Goal: Information Seeking & Learning: Learn about a topic

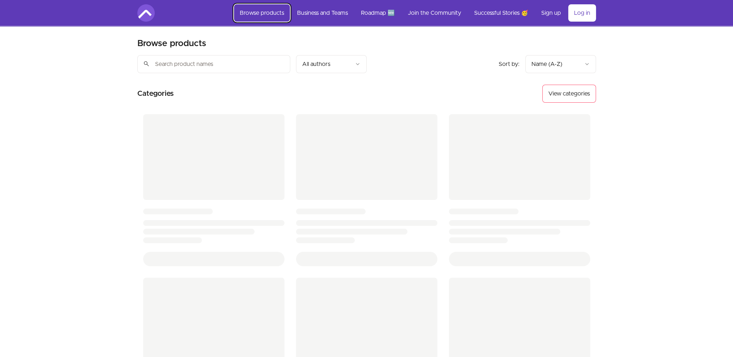
click at [280, 17] on link "Browse products" at bounding box center [262, 12] width 56 height 17
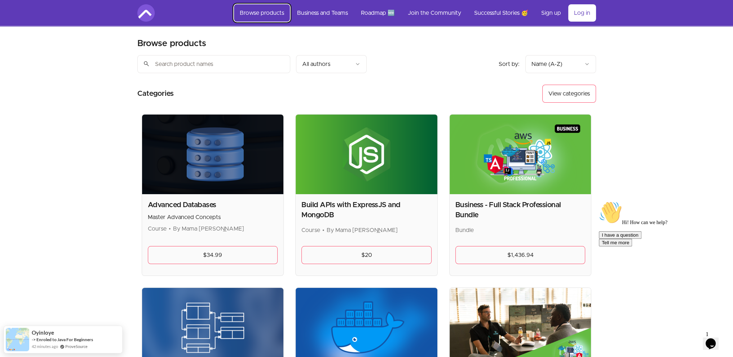
click at [280, 17] on link "Browse products" at bounding box center [262, 12] width 56 height 17
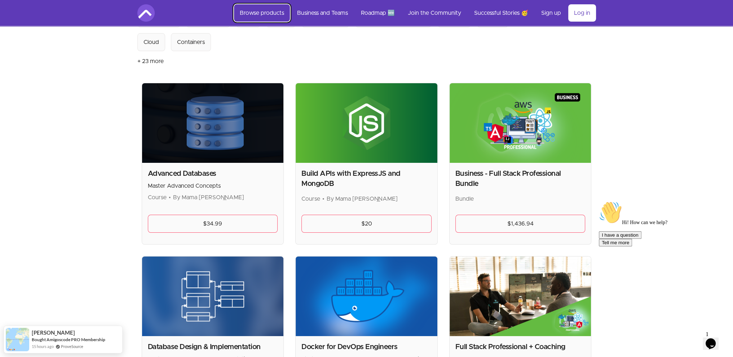
scroll to position [36, 0]
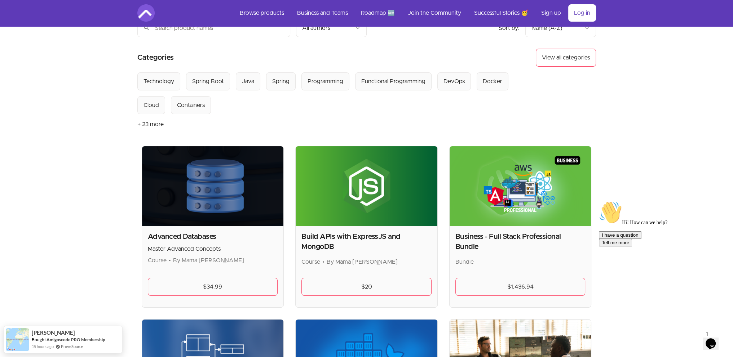
click at [152, 121] on button "+ 23 more" at bounding box center [150, 124] width 26 height 20
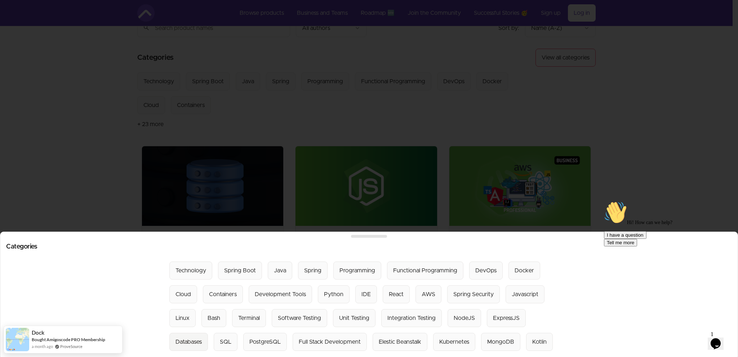
click at [202, 338] on div "Databases" at bounding box center [189, 342] width 26 height 9
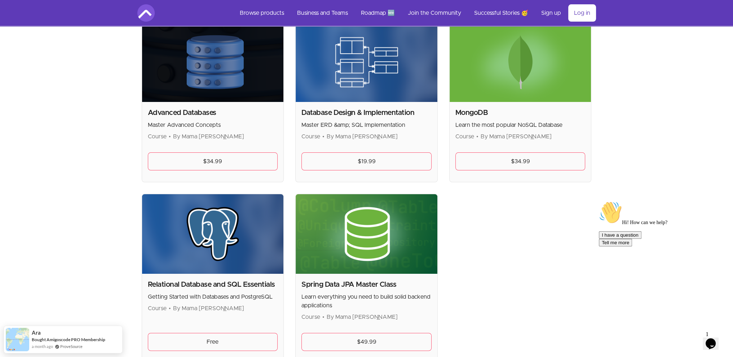
scroll to position [144, 0]
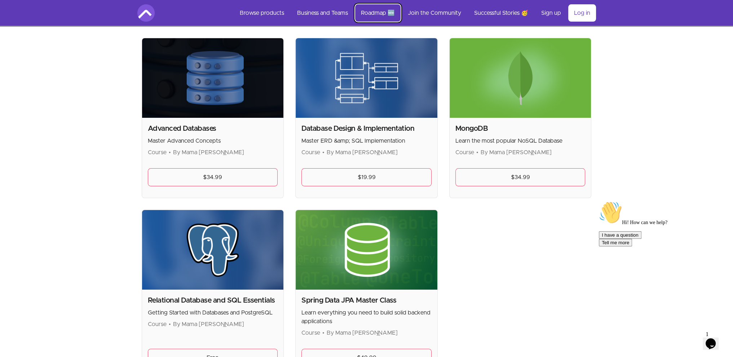
click at [376, 15] on link "Roadmap 🆕" at bounding box center [377, 12] width 45 height 17
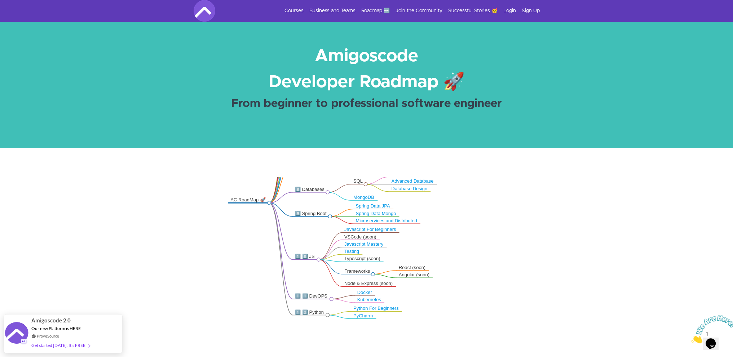
drag, startPoint x: 252, startPoint y: 239, endPoint x: 245, endPoint y: 173, distance: 65.9
click at [245, 173] on div ".markmap{font:300 16px/20px sans-serif}.markmap-link{fill:none}.markmap-node>ci…" at bounding box center [366, 285] width 733 height 274
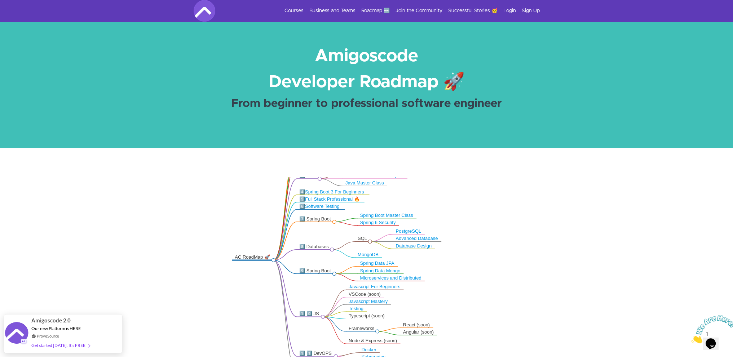
drag, startPoint x: 303, startPoint y: 271, endPoint x: 307, endPoint y: 328, distance: 57.5
click at [307, 328] on icon ".markmap{font:300 16px/20px sans-serif}.markmap-link{fill:none}.markmap-node>ci…" at bounding box center [366, 284] width 733 height 214
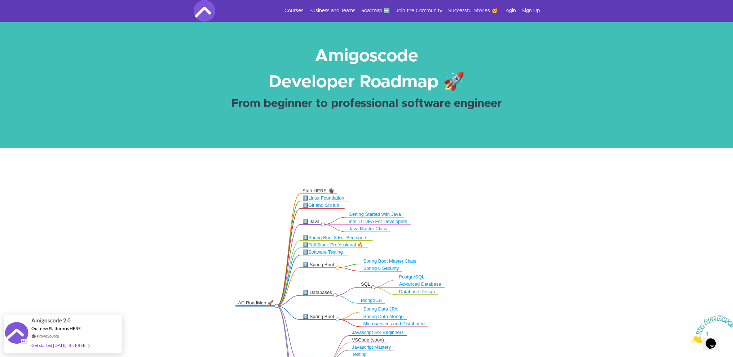
drag, startPoint x: 316, startPoint y: 237, endPoint x: 319, endPoint y: 283, distance: 45.9
click at [319, 283] on icon ".markmap{font:300 16px/20px sans-serif}.markmap-link{fill:none}.markmap-node>ci…" at bounding box center [366, 284] width 733 height 214
